Goal: Task Accomplishment & Management: Manage account settings

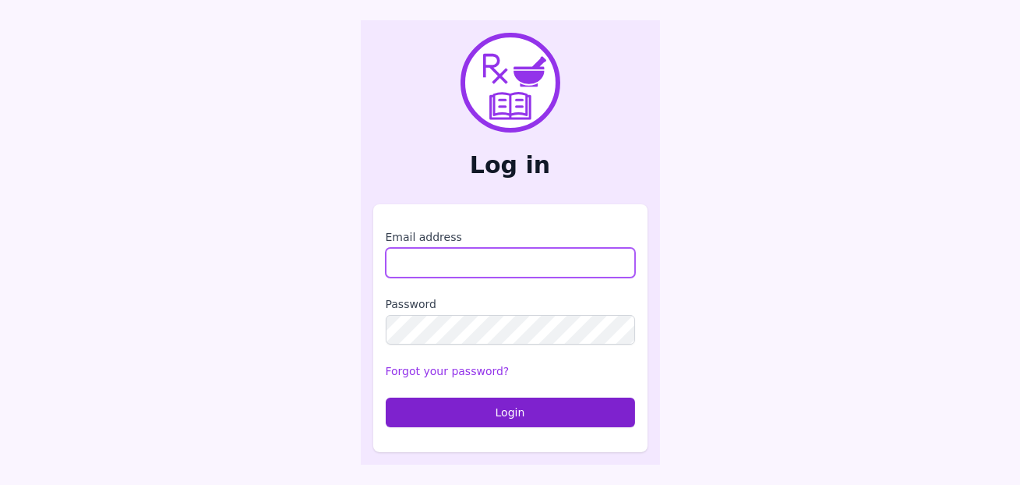
type input "**********"
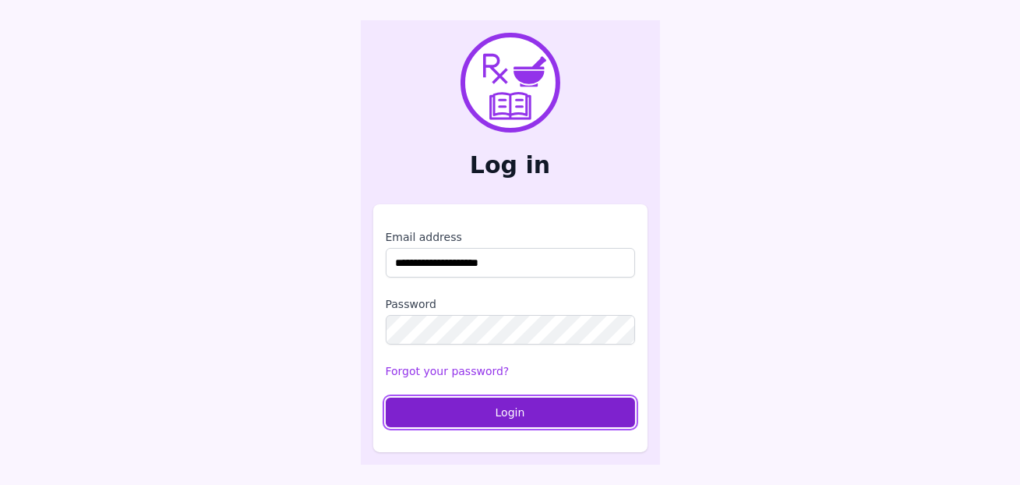
click at [566, 420] on button "Login" at bounding box center [510, 412] width 249 height 30
